Goal: Find specific page/section: Find specific page/section

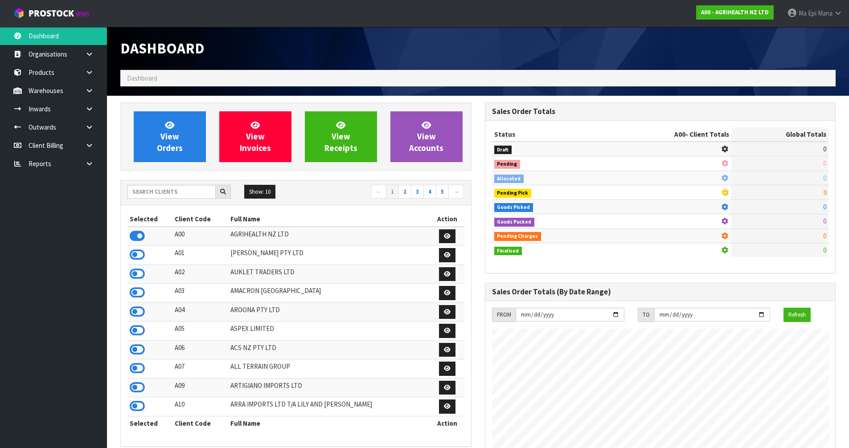
scroll to position [675, 364]
click at [151, 193] on input "text" at bounding box center [171, 192] width 88 height 14
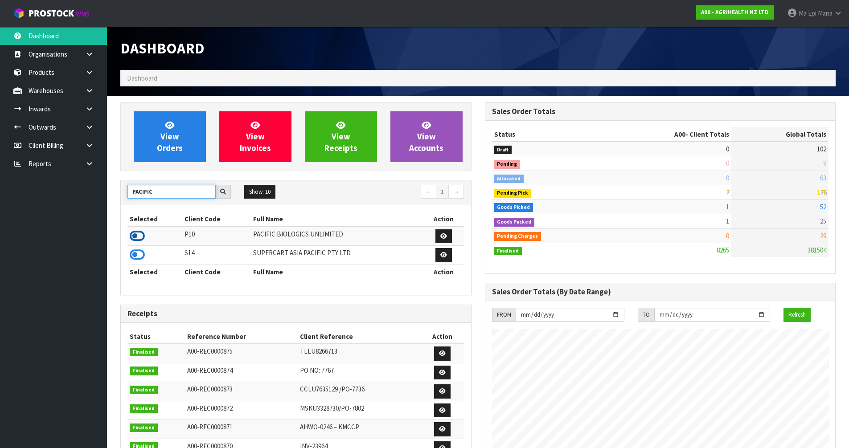
type input "PACIFIC"
click at [139, 231] on icon at bounding box center [137, 235] width 15 height 13
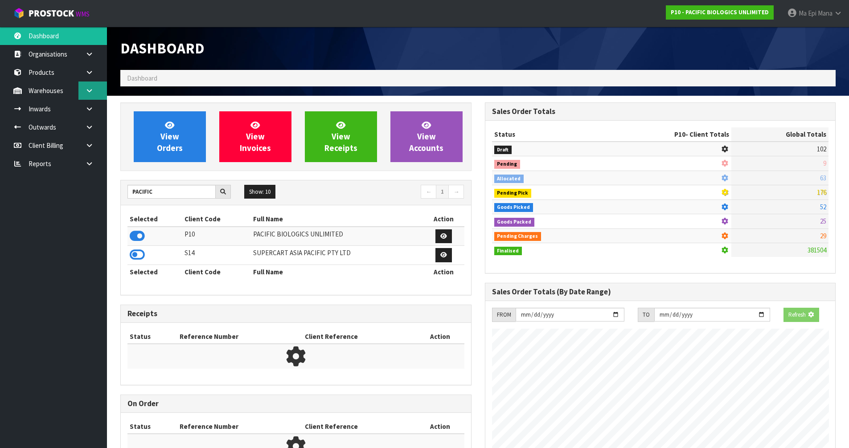
click at [89, 87] on icon at bounding box center [89, 90] width 8 height 7
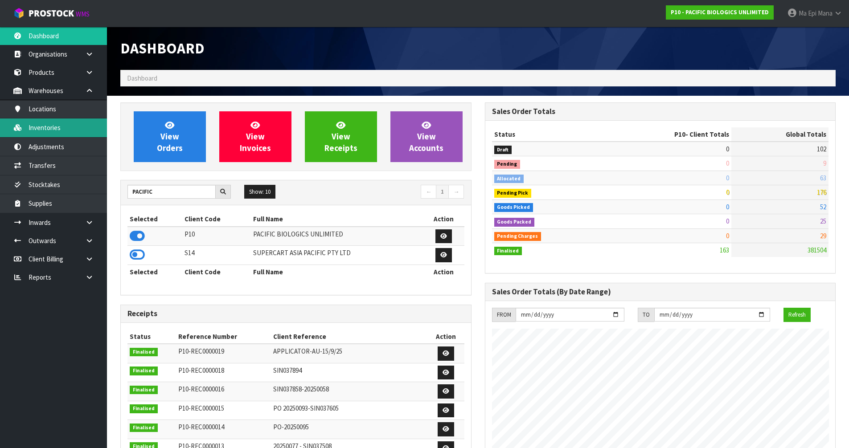
click at [73, 127] on link "Inventories" at bounding box center [53, 128] width 107 height 18
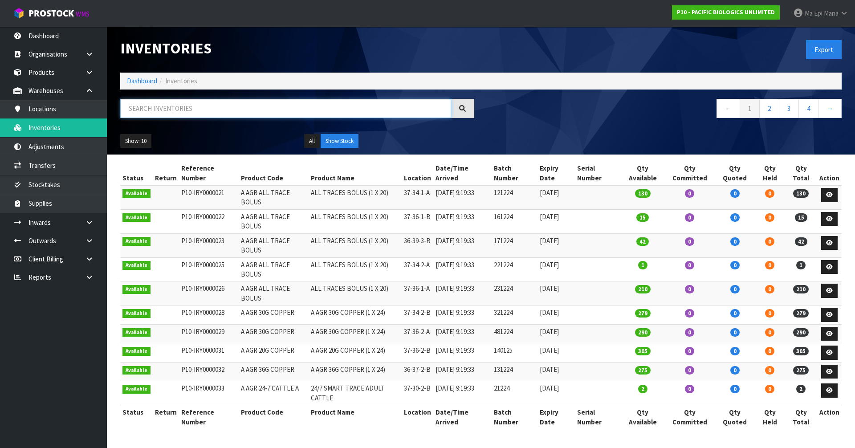
click at [158, 114] on input "text" at bounding box center [285, 108] width 331 height 19
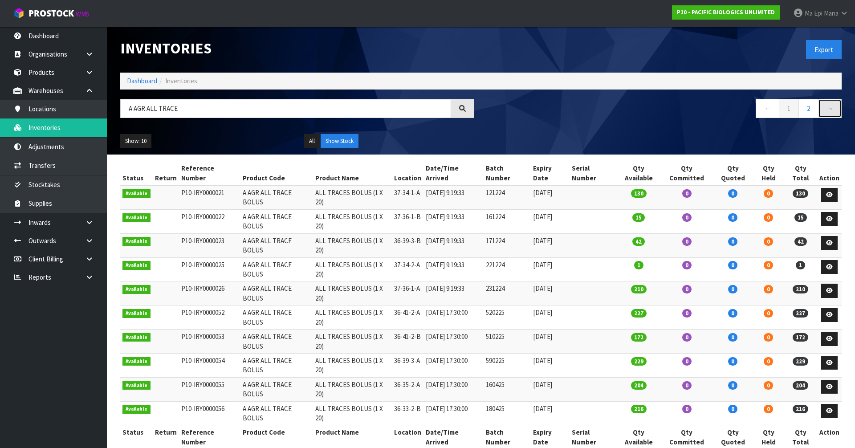
click at [837, 109] on link "→" at bounding box center [830, 108] width 24 height 19
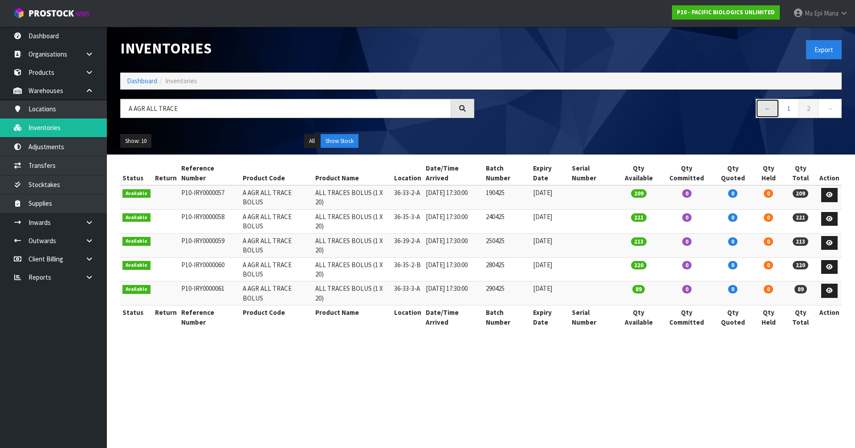
click at [777, 109] on link "←" at bounding box center [768, 108] width 24 height 19
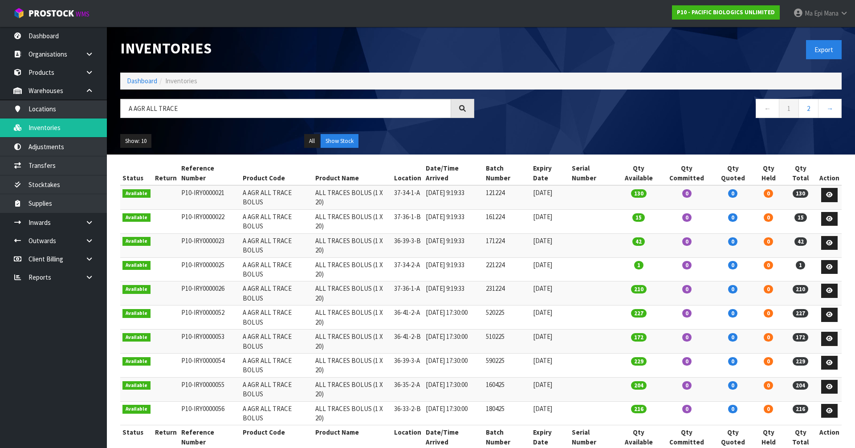
click at [300, 98] on div "Inventories Export Dashboard Inventories A AGR ALL TRACE ← 1 2 → Show: 10 5 10 …" at bounding box center [481, 91] width 735 height 128
click at [295, 103] on input "A AGR ALL TRACE" at bounding box center [285, 108] width 331 height 19
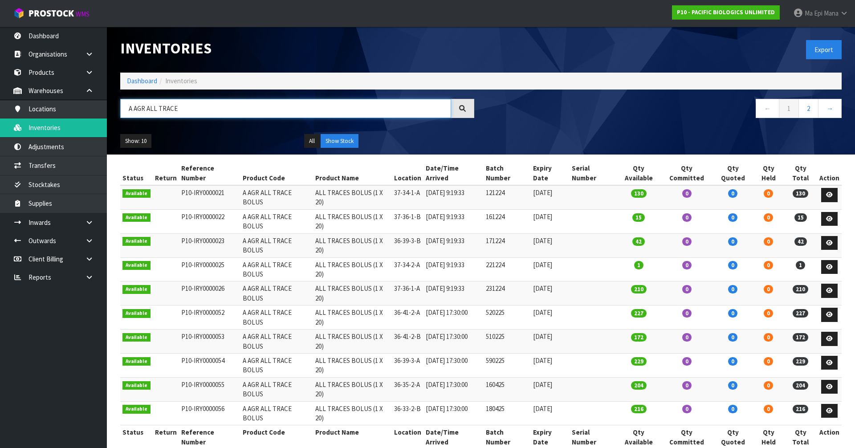
click at [295, 103] on input "A AGR ALL TRACE" at bounding box center [285, 108] width 331 height 19
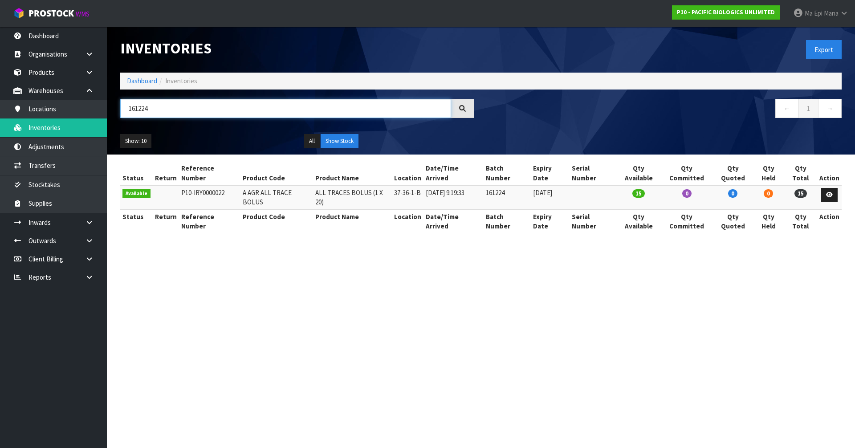
type input "161224"
